Goal: Task Accomplishment & Management: Use online tool/utility

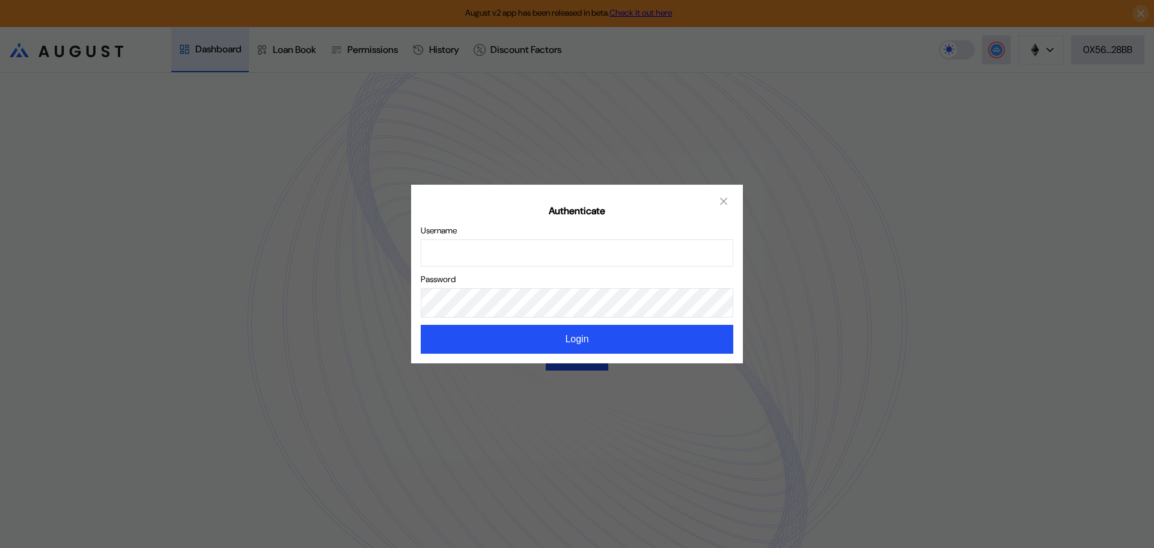
type input "*********"
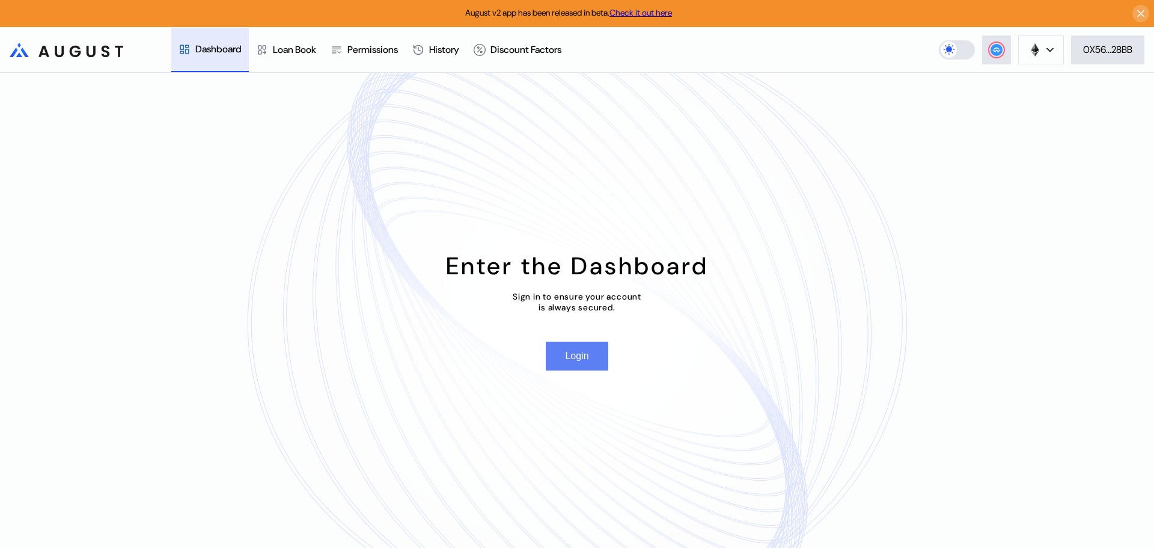
click at [584, 358] on button "Login" at bounding box center [577, 355] width 62 height 29
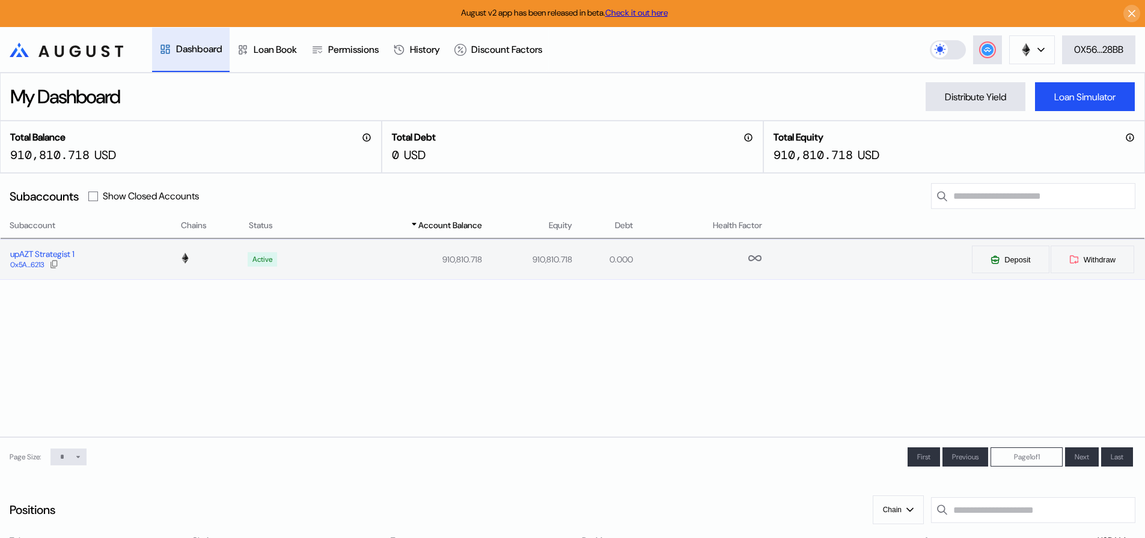
click at [47, 256] on div "upAZT Strategist 1" at bounding box center [42, 254] width 64 height 11
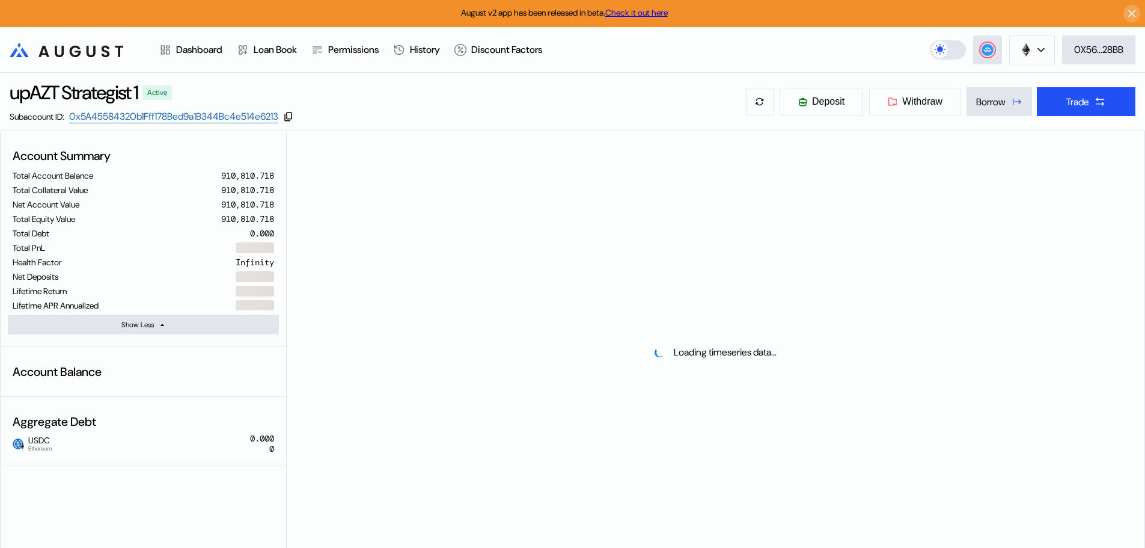
select select "*"
